Goal: Find contact information: Find contact information

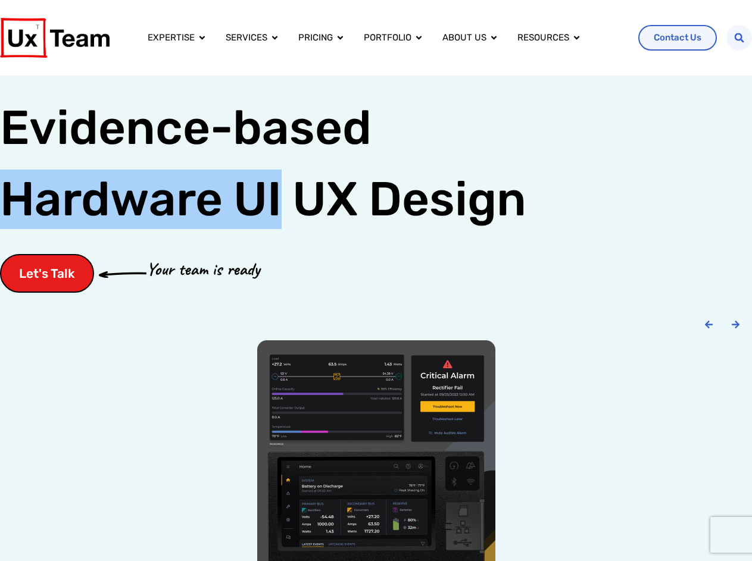
click at [376, 280] on div "Let's Talk Your team is ready" at bounding box center [376, 273] width 752 height 39
